Goal: Transaction & Acquisition: Purchase product/service

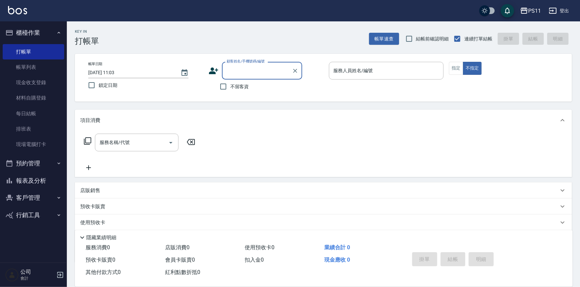
click at [38, 178] on button "報表及分析" at bounding box center [33, 180] width 61 height 17
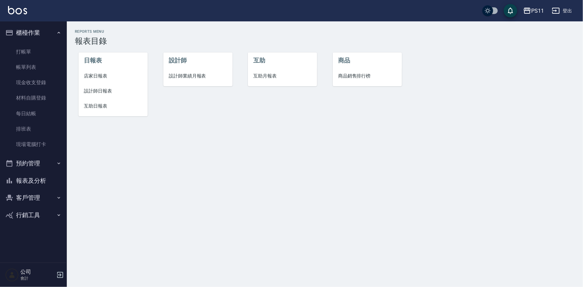
click at [100, 92] on span "設計師日報表" at bounding box center [113, 91] width 58 height 7
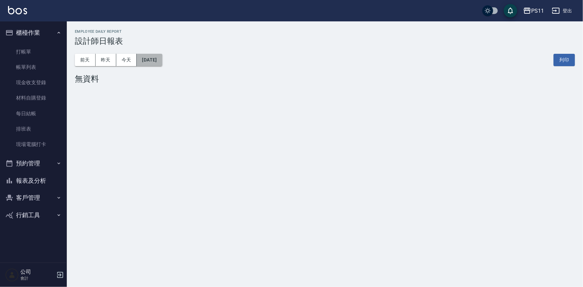
click at [162, 60] on button "[DATE]" at bounding box center [149, 60] width 25 height 12
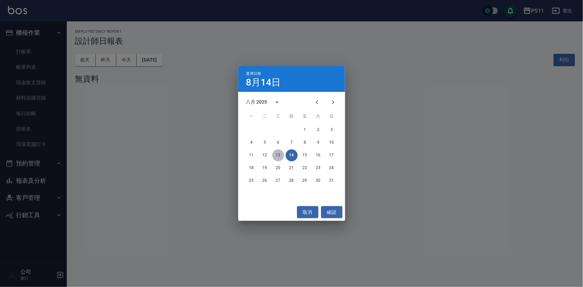
click at [277, 151] on button "13" at bounding box center [278, 155] width 12 height 12
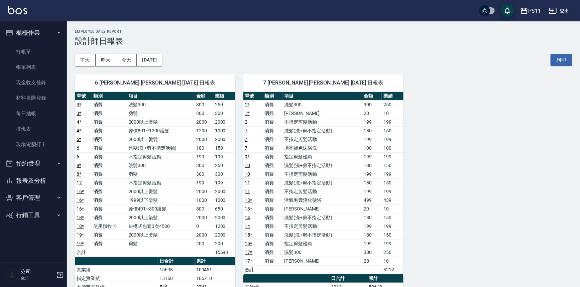
click at [485, 178] on div "6 [PERSON_NAME] [PERSON_NAME] [DATE] 日報表 單號 類別 項目 金額 業績 3 * 消費 洗髮300 300 250 3 …" at bounding box center [319, 243] width 505 height 355
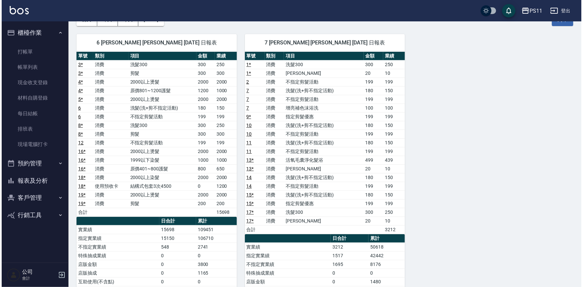
scroll to position [10, 0]
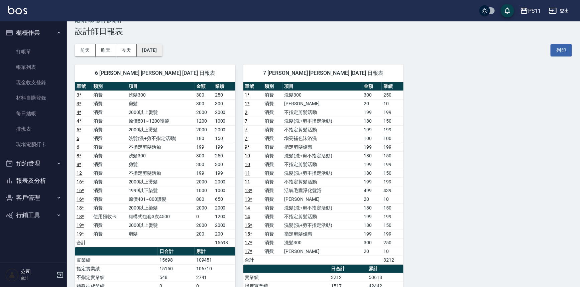
click at [159, 52] on button "[DATE]" at bounding box center [149, 50] width 25 height 12
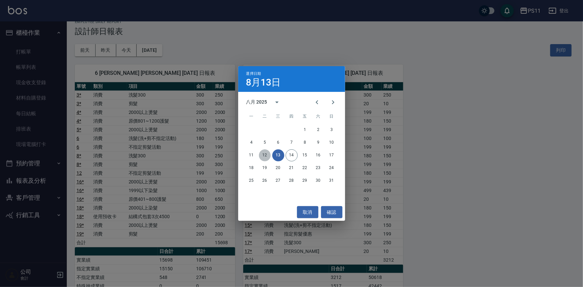
click at [264, 154] on button "12" at bounding box center [265, 155] width 12 height 12
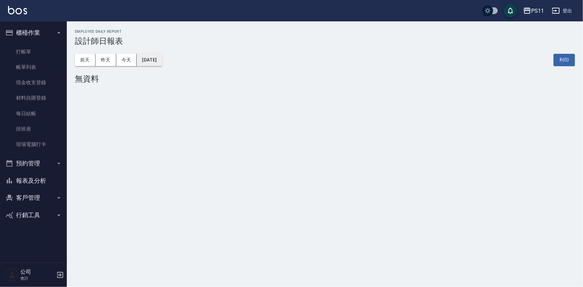
click at [162, 59] on button "[DATE]" at bounding box center [149, 60] width 25 height 12
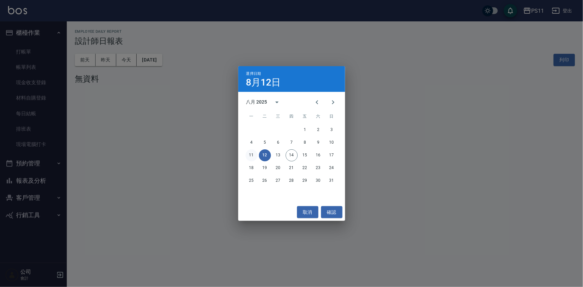
click at [252, 151] on button "11" at bounding box center [252, 155] width 12 height 12
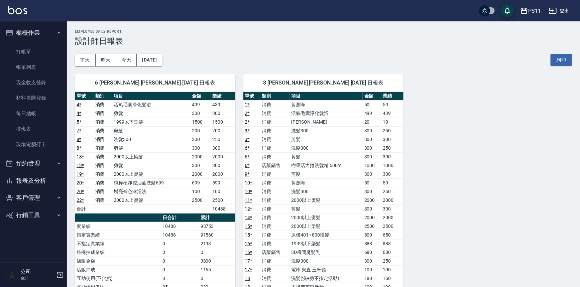
click at [409, 152] on div "6 [PERSON_NAME] [PERSON_NAME] [DATE] 日報表 單號 類別 項目 金額 業績 4 * 消費 活氧毛囊淨化髮浴 499 439…" at bounding box center [319, 278] width 505 height 425
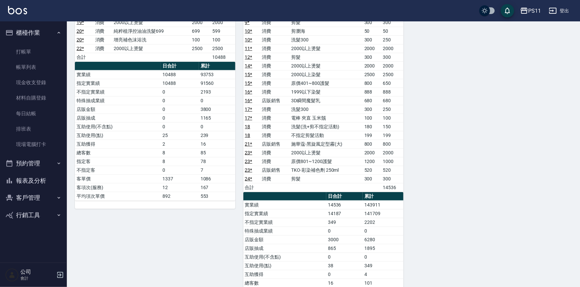
click at [470, 200] on div "6 [PERSON_NAME] [PERSON_NAME] [DATE] 日報表 單號 類別 項目 金額 業績 4 * 消費 活氧毛囊淨化髮浴 499 439…" at bounding box center [319, 126] width 505 height 425
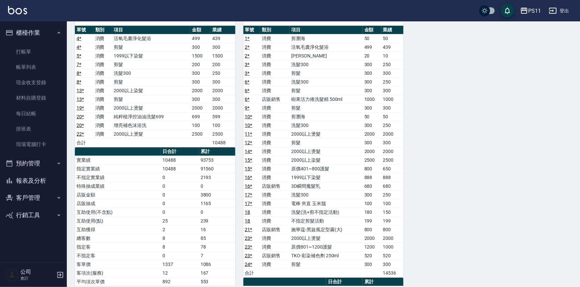
scroll to position [58, 0]
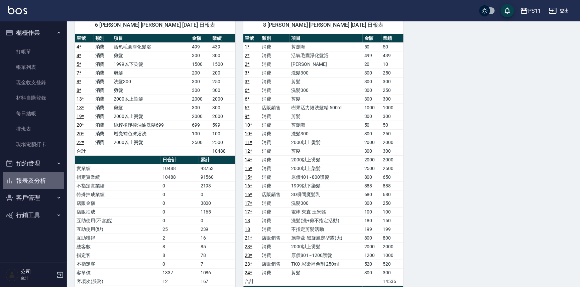
click at [52, 183] on button "報表及分析" at bounding box center [33, 180] width 61 height 17
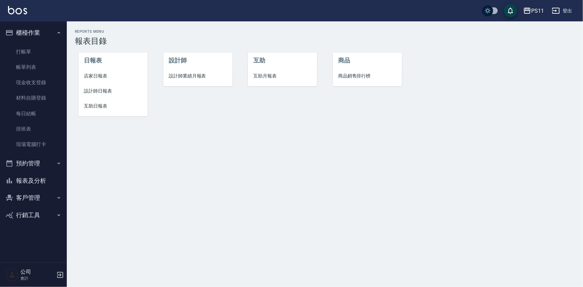
click at [358, 160] on div "Reports Menu 報表目錄 日報表 店家日報表 設計師日報表 互助日報表 設計師 設計師業績月報表 互助 互助月報表 商品 商品銷售排行榜" at bounding box center [291, 143] width 583 height 287
click at [30, 48] on link "打帳單" at bounding box center [33, 51] width 61 height 15
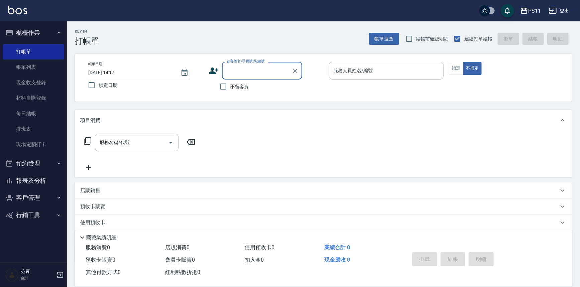
click at [234, 67] on input "顧客姓名/手機號碼/編號" at bounding box center [257, 71] width 64 height 12
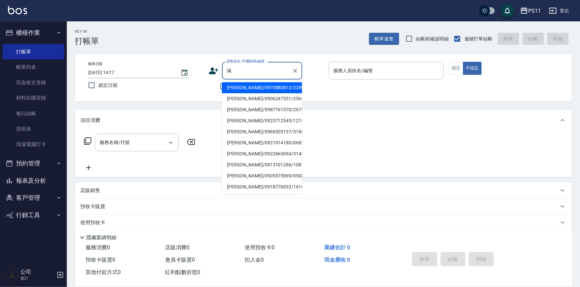
click at [261, 161] on li "[PERSON_NAME]/0913101286/1087" at bounding box center [262, 164] width 80 height 11
type input "[PERSON_NAME]/0913101286/1087"
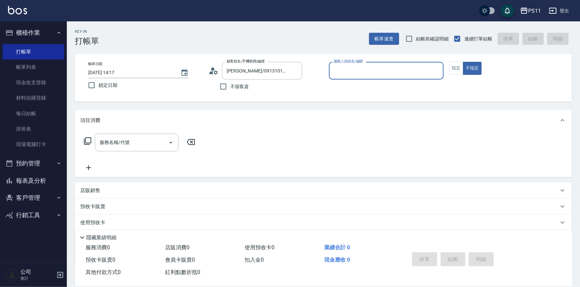
drag, startPoint x: 361, startPoint y: 65, endPoint x: 364, endPoint y: 69, distance: 4.7
click at [362, 66] on input "服務人員姓名/編號" at bounding box center [386, 71] width 109 height 12
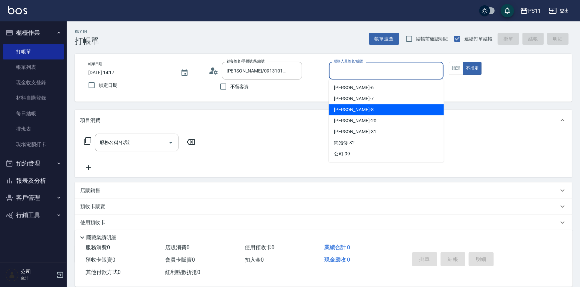
click at [364, 112] on div "[PERSON_NAME]-8" at bounding box center [386, 109] width 115 height 11
type input "[PERSON_NAME]-8"
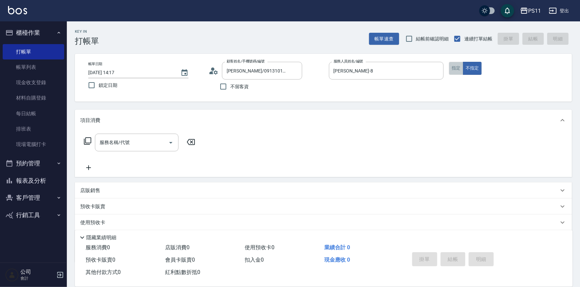
click at [457, 70] on button "指定" at bounding box center [456, 68] width 14 height 13
click at [294, 69] on icon "Clear" at bounding box center [295, 70] width 7 height 7
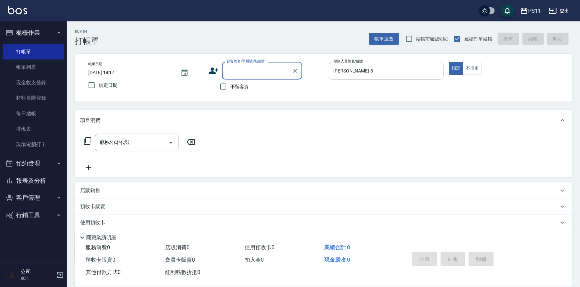
click at [264, 73] on input "顧客姓名/手機號碼/編號" at bounding box center [257, 71] width 64 height 12
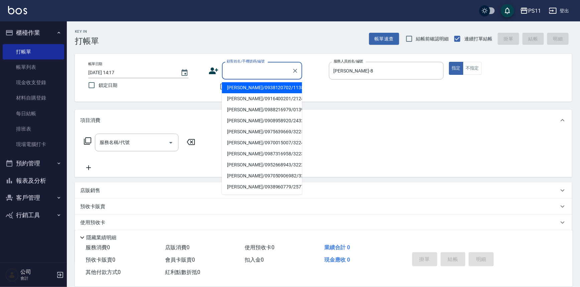
click at [268, 64] on div "顧客姓名/手機號碼/編號" at bounding box center [262, 71] width 80 height 18
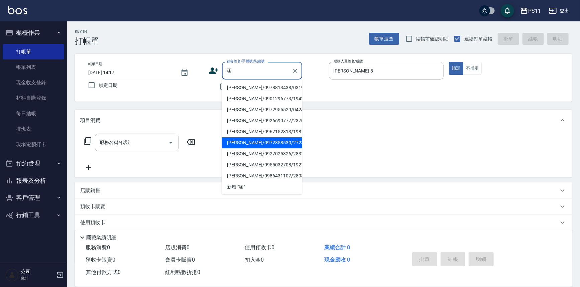
scroll to position [122, 0]
type input "涵"
click at [306, 157] on div "服務名稱/代號 服務名稱/代號" at bounding box center [323, 154] width 497 height 46
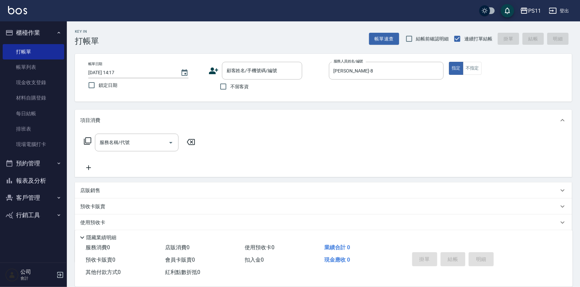
click at [306, 153] on div "服務名稱/代號 服務名稱/代號" at bounding box center [323, 154] width 497 height 46
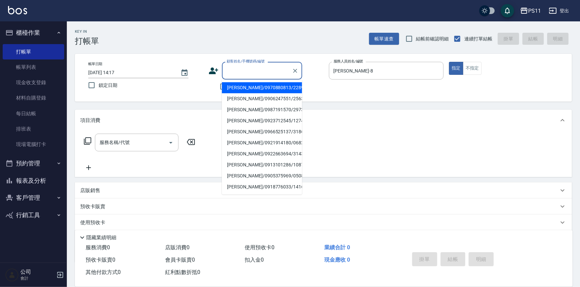
click at [281, 68] on input "顧客姓名/手機號碼/編號" at bounding box center [257, 71] width 64 height 12
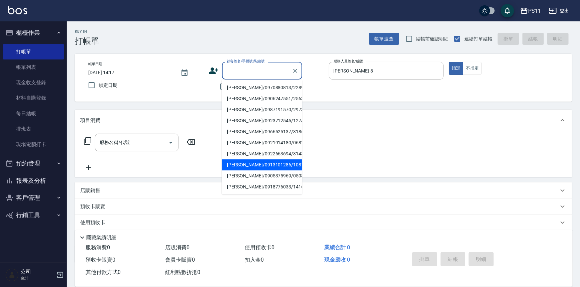
click at [270, 163] on li "[PERSON_NAME]/0913101286/1087" at bounding box center [262, 164] width 80 height 11
type input "[PERSON_NAME]/0913101286/1087"
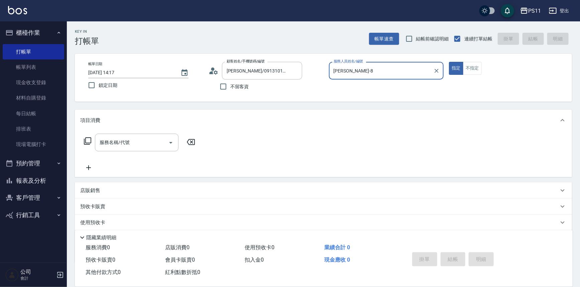
click at [86, 137] on icon at bounding box center [87, 140] width 7 height 7
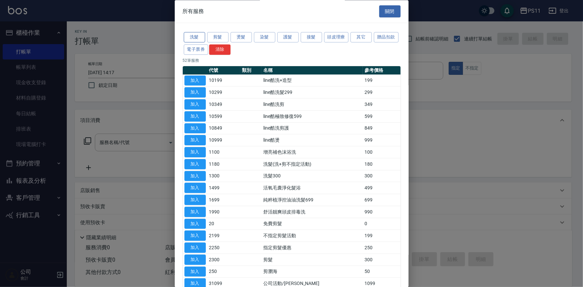
click at [188, 39] on button "洗髮" at bounding box center [194, 37] width 21 height 10
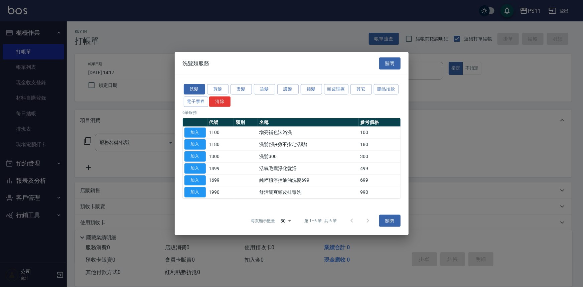
drag, startPoint x: 200, startPoint y: 178, endPoint x: 209, endPoint y: 174, distance: 9.3
click at [200, 178] on button "加入" at bounding box center [194, 180] width 21 height 10
type input "純粹植淨控油油洗髮699(1699)"
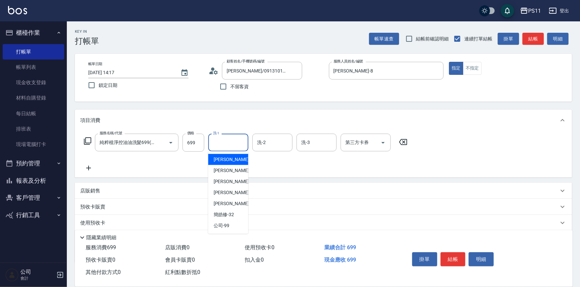
click at [234, 142] on input "洗-1" at bounding box center [228, 143] width 34 height 12
type input "3"
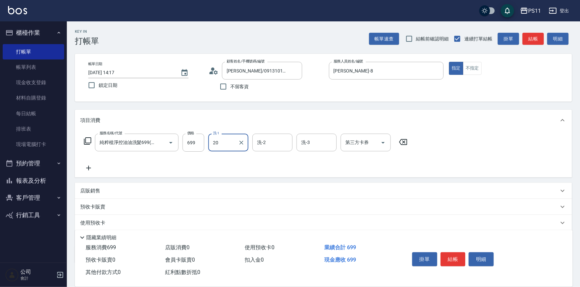
type input "[PERSON_NAME]-20"
click at [87, 168] on icon at bounding box center [88, 168] width 5 height 5
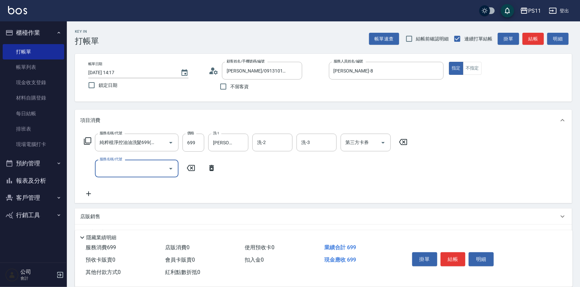
scroll to position [0, 0]
drag, startPoint x: 87, startPoint y: 168, endPoint x: 115, endPoint y: 160, distance: 28.9
click at [114, 167] on input "服務名稱/代號" at bounding box center [131, 169] width 67 height 12
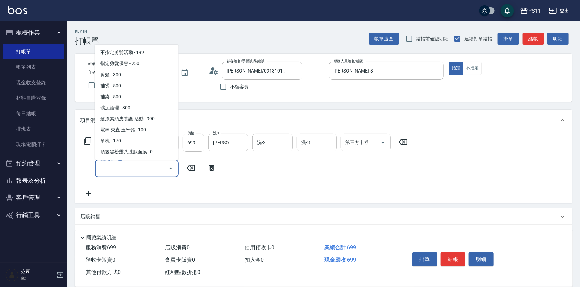
scroll to position [121, 0]
click at [157, 75] on span "剪髮 - 300" at bounding box center [137, 75] width 84 height 11
type input "剪髮(2300)"
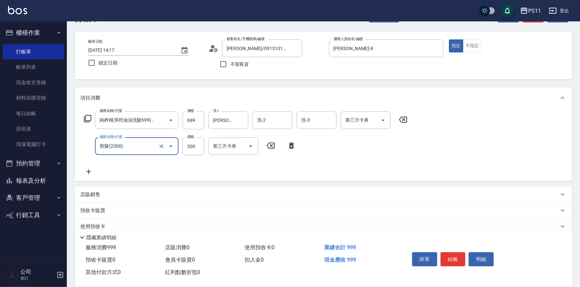
scroll to position [60, 0]
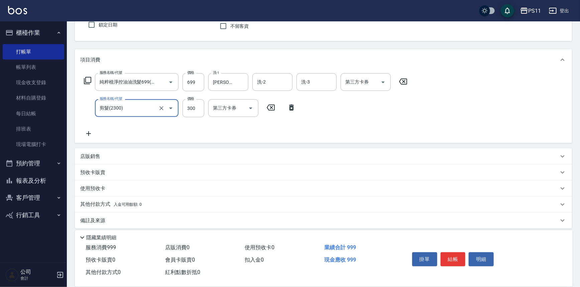
click at [89, 133] on icon at bounding box center [88, 133] width 5 height 5
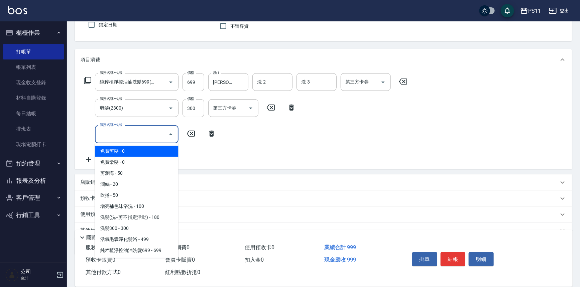
click at [124, 133] on input "服務名稱/代號" at bounding box center [131, 134] width 67 height 12
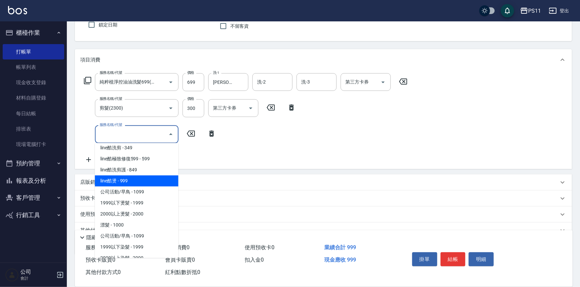
scroll to position [364, 0]
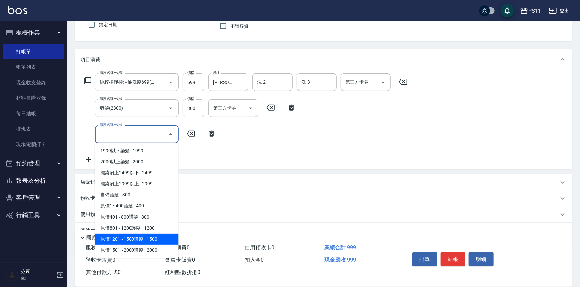
drag, startPoint x: 157, startPoint y: 240, endPoint x: 179, endPoint y: 227, distance: 25.4
click at [157, 240] on span "原價1201~1500護髮 - 1500" at bounding box center [137, 239] width 84 height 11
type input "原價1201~1500護髮(51500)"
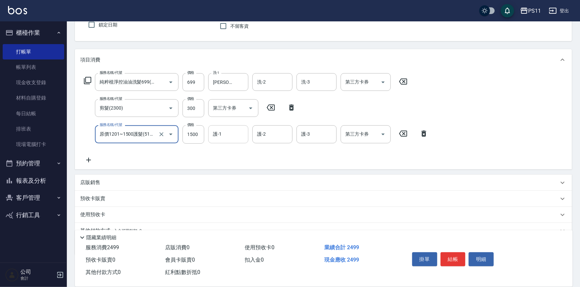
click at [221, 135] on input "護-1" at bounding box center [228, 134] width 34 height 12
type input "[PERSON_NAME]-20"
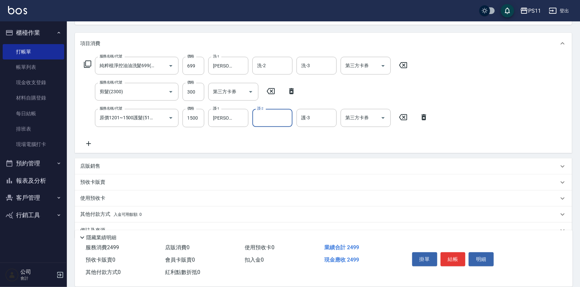
scroll to position [91, 0]
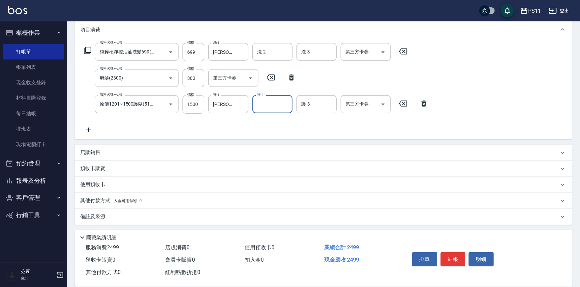
click at [106, 195] on div "其他付款方式 入金可用餘額: 0" at bounding box center [323, 201] width 497 height 16
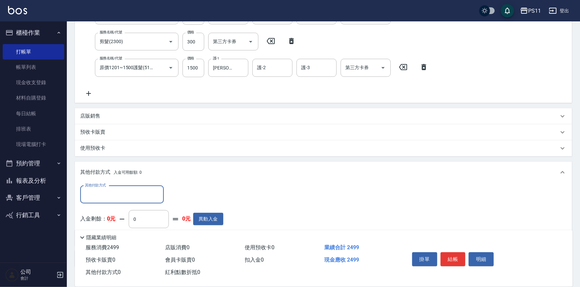
scroll to position [169, 0]
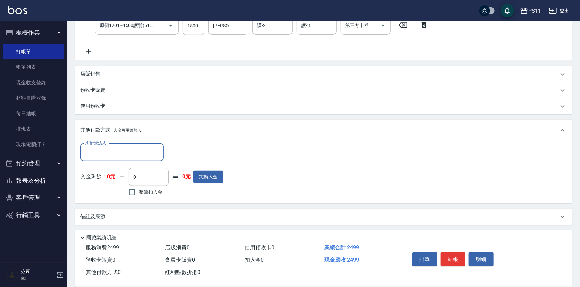
click at [123, 154] on input "其他付款方式" at bounding box center [122, 153] width 78 height 12
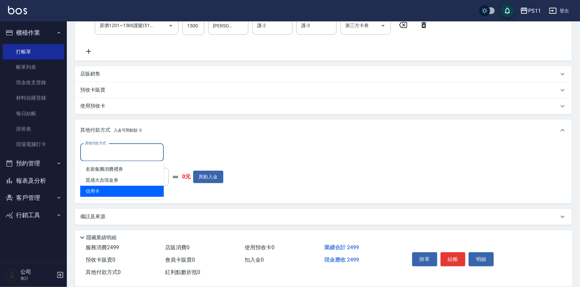
click at [137, 191] on span "信用卡" at bounding box center [122, 191] width 84 height 11
type input "信用卡"
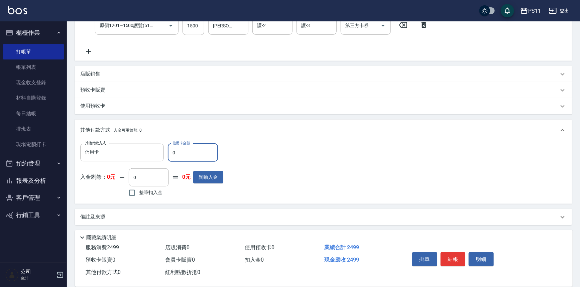
drag, startPoint x: 204, startPoint y: 157, endPoint x: 95, endPoint y: 176, distance: 111.6
click at [92, 163] on div "其他付款方式 信用卡 其他付款方式 信用卡金額 0 信用卡金額 入金剩餘： 0元 0 ​ 整筆扣入金 0元 異動入金" at bounding box center [151, 171] width 143 height 55
type input "2499"
click at [446, 257] on button "結帳" at bounding box center [452, 259] width 25 height 14
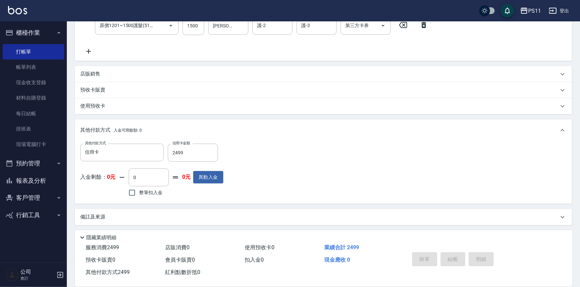
type input "[DATE] 14:24"
